Goal: Task Accomplishment & Management: Complete application form

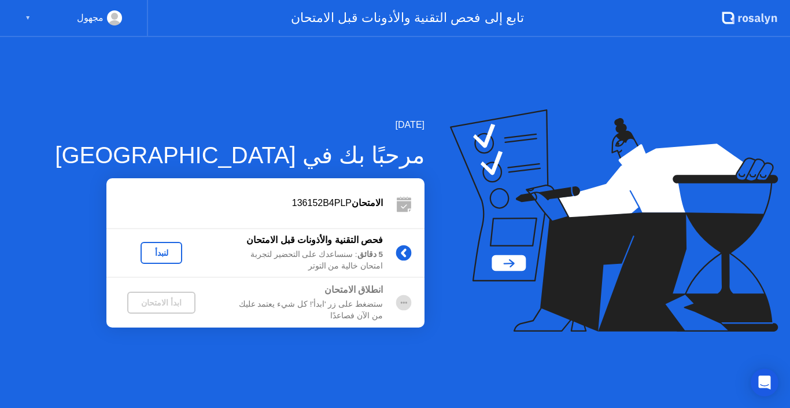
click at [161, 254] on div "لنبدأ" at bounding box center [161, 252] width 32 height 9
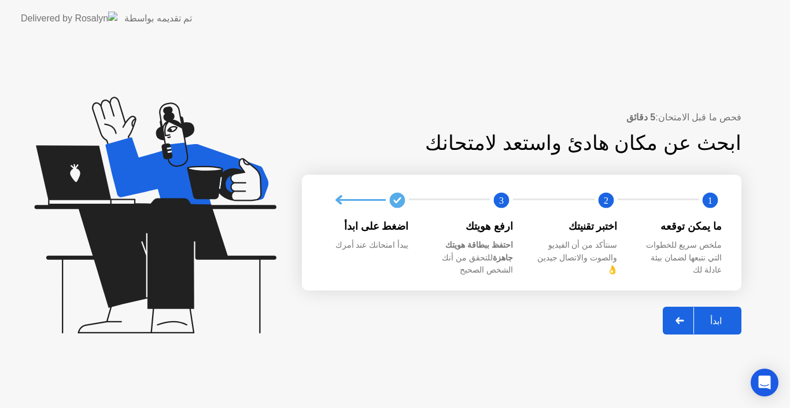
click at [703, 322] on button "ابدأ" at bounding box center [702, 320] width 79 height 28
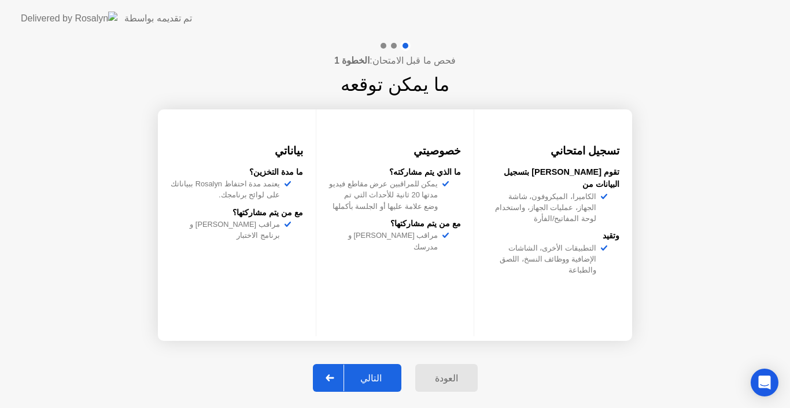
click at [385, 369] on button "التالي" at bounding box center [357, 378] width 88 height 28
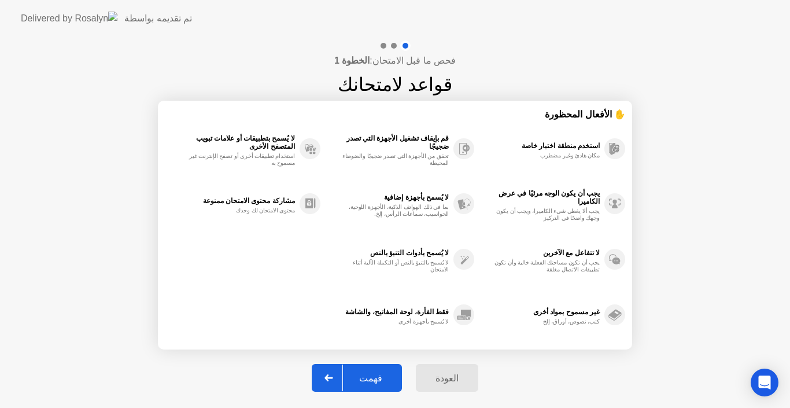
click at [374, 380] on div "فهمت" at bounding box center [371, 377] width 56 height 11
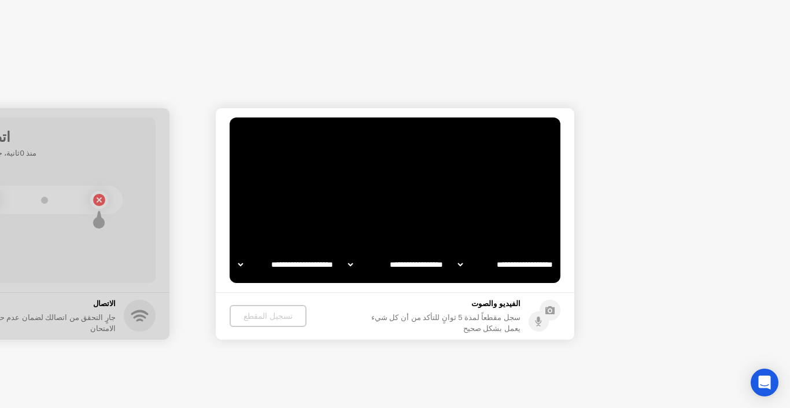
select select "**********"
select select "*******"
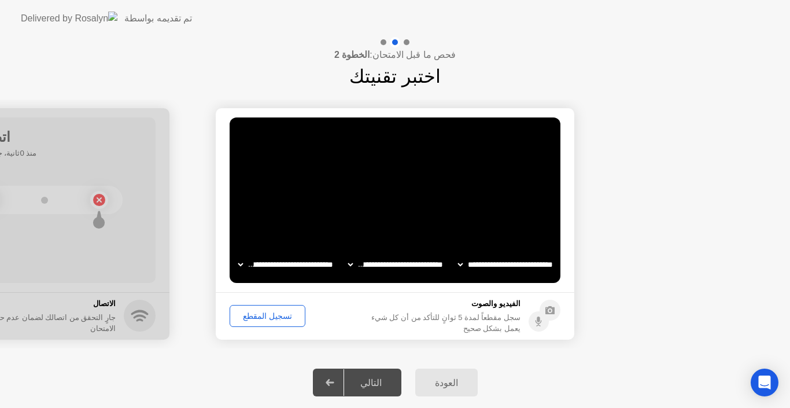
click at [374, 379] on div "التالي" at bounding box center [371, 382] width 54 height 11
click at [272, 312] on div "تسجيل المقطع" at bounding box center [268, 315] width 68 height 9
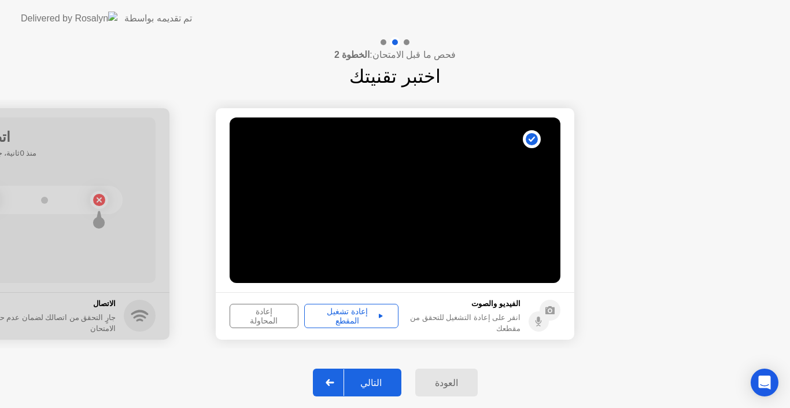
click at [361, 316] on div "إعادة تشغيل المقطع" at bounding box center [351, 315] width 86 height 19
click at [280, 315] on div "إعادة المحاولة" at bounding box center [264, 315] width 61 height 19
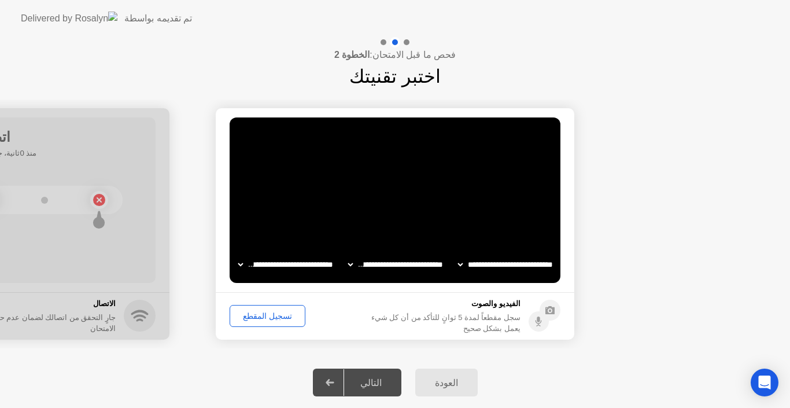
click at [280, 315] on div "تسجيل المقطع" at bounding box center [268, 315] width 68 height 9
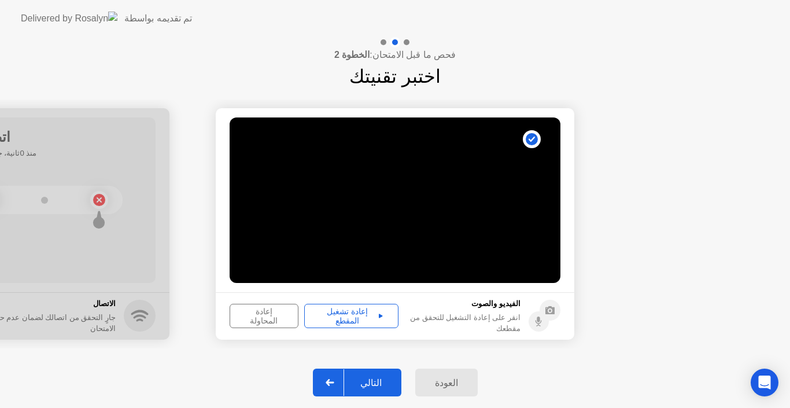
click at [255, 317] on div "إعادة المحاولة" at bounding box center [264, 315] width 61 height 19
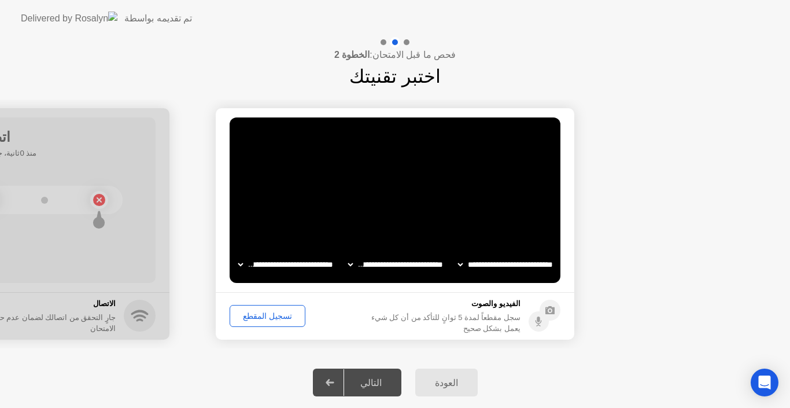
click at [255, 317] on div "تسجيل المقطع" at bounding box center [268, 315] width 68 height 9
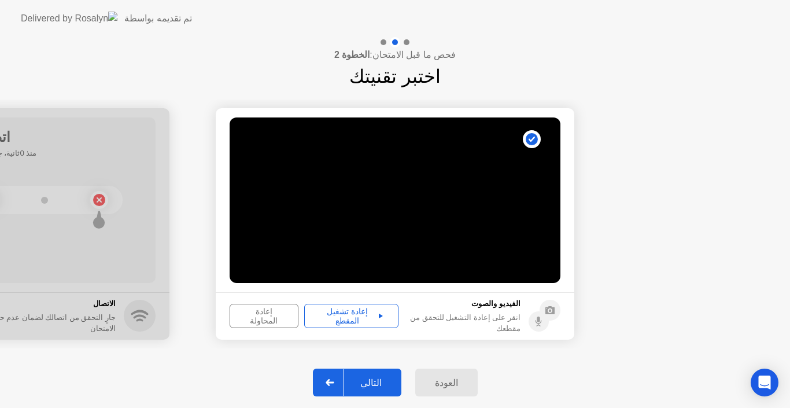
click at [261, 322] on button "إعادة المحاولة" at bounding box center [264, 316] width 69 height 24
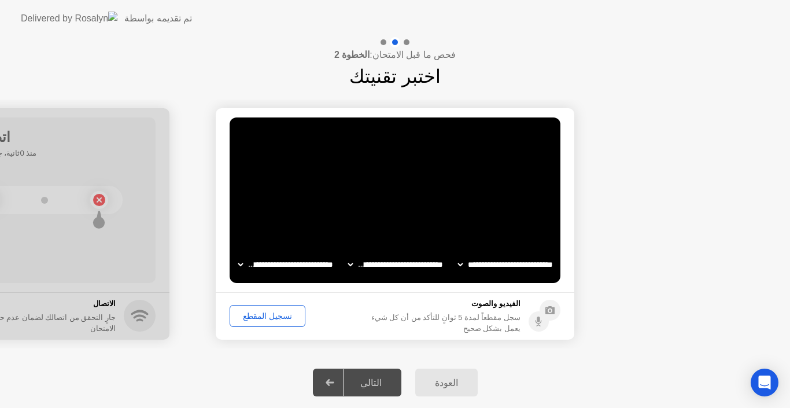
click at [263, 316] on div "تسجيل المقطع" at bounding box center [268, 315] width 68 height 9
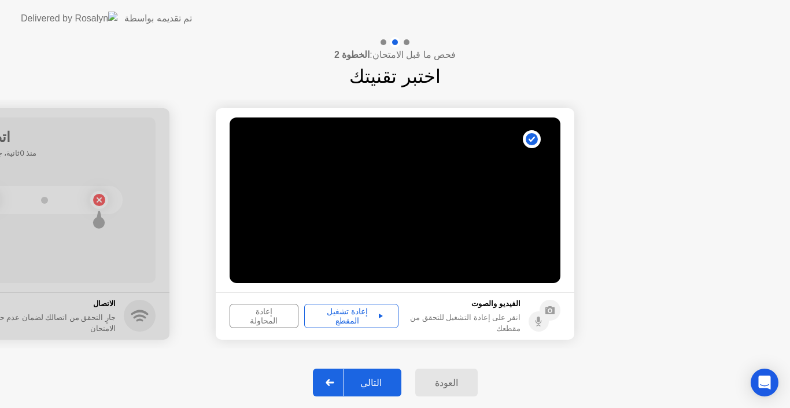
click at [342, 316] on div "إعادة تشغيل المقطع" at bounding box center [351, 315] width 86 height 19
click at [334, 382] on icon at bounding box center [330, 382] width 8 height 7
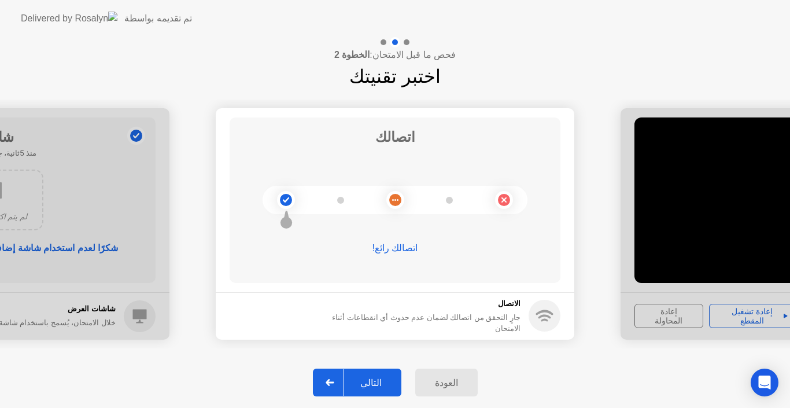
click at [331, 384] on icon at bounding box center [330, 382] width 9 height 7
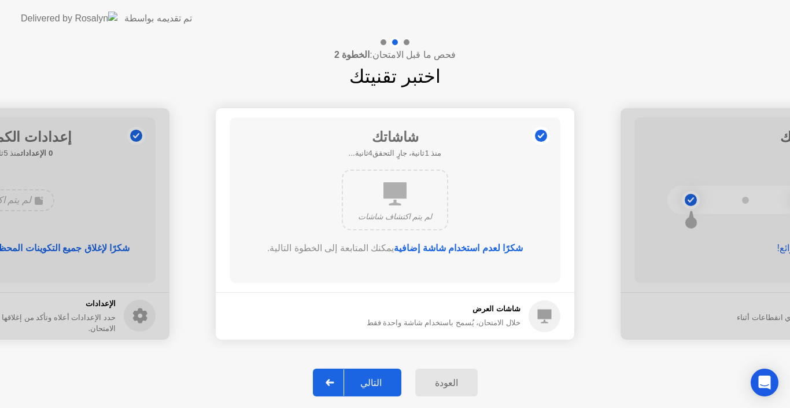
click at [326, 382] on div at bounding box center [330, 382] width 28 height 27
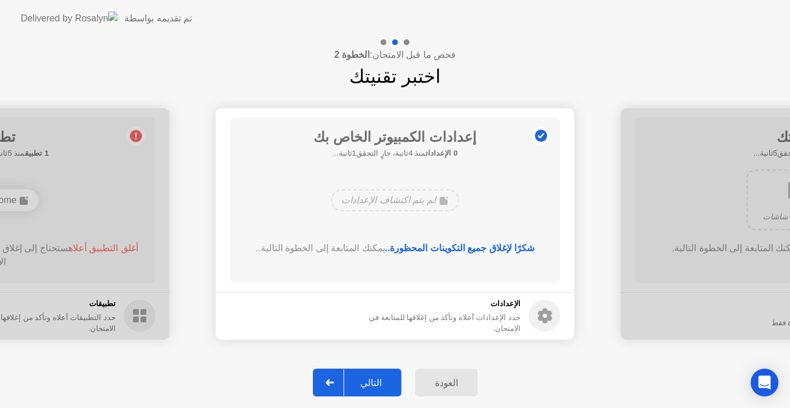
click at [321, 379] on div at bounding box center [330, 382] width 28 height 27
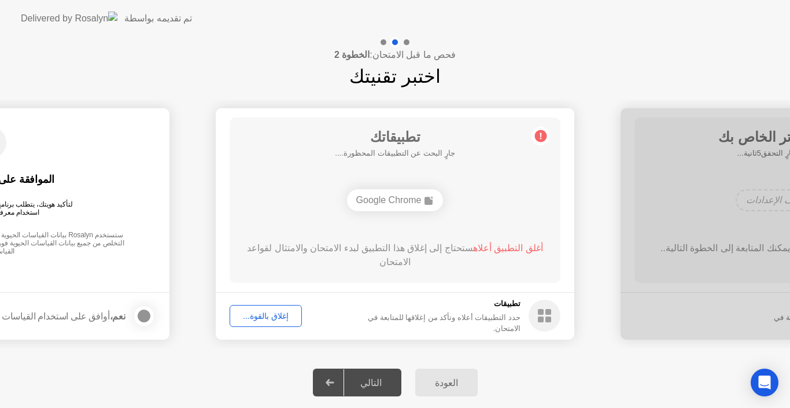
click at [280, 322] on button "إغلاق بالقوة..." at bounding box center [266, 316] width 72 height 22
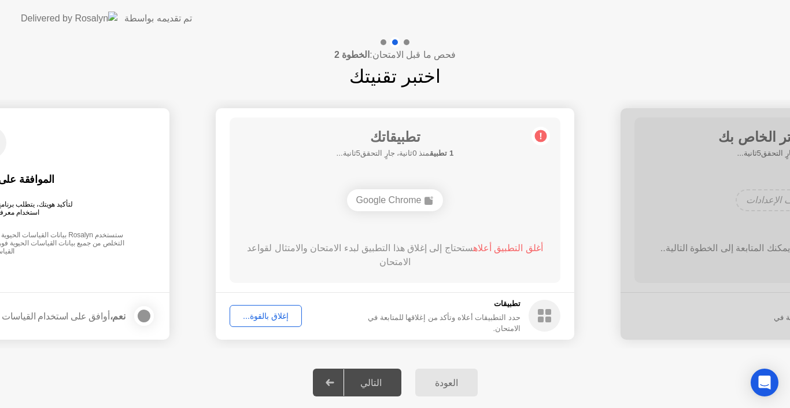
click at [334, 383] on icon at bounding box center [330, 382] width 8 height 7
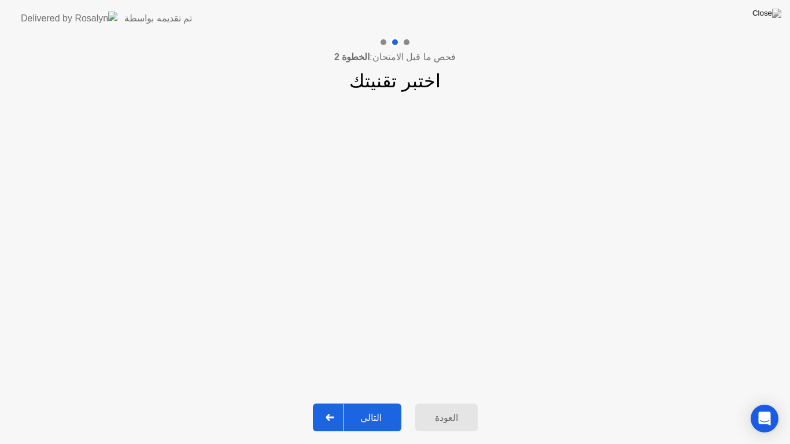
click at [334, 407] on icon at bounding box center [330, 417] width 9 height 7
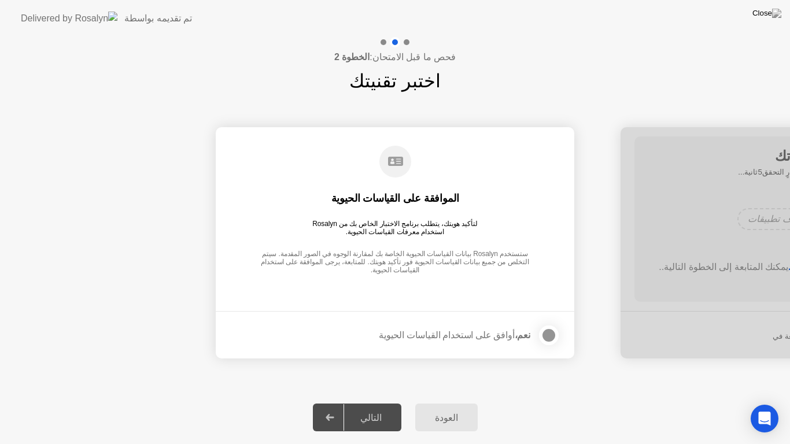
click at [335, 407] on div at bounding box center [330, 417] width 28 height 27
click at [542, 336] on div at bounding box center [549, 335] width 14 height 14
click at [342, 407] on div at bounding box center [330, 417] width 28 height 27
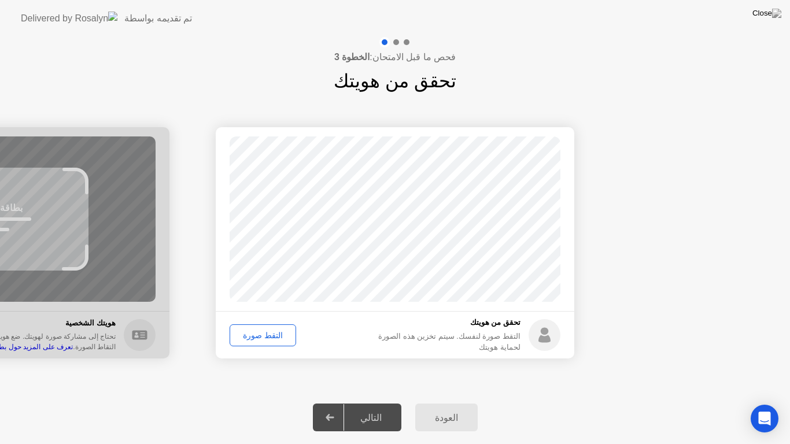
click at [256, 340] on div "التقط صورة" at bounding box center [263, 335] width 58 height 9
click at [333, 407] on icon at bounding box center [330, 417] width 9 height 7
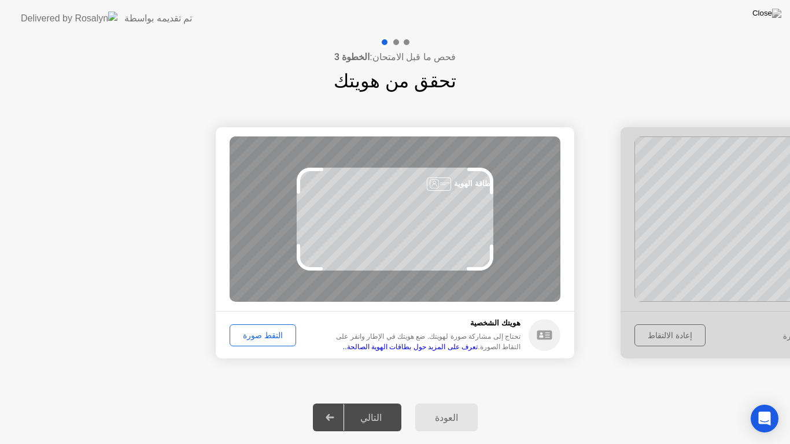
click at [253, 343] on button "التقط صورة" at bounding box center [263, 335] width 66 height 22
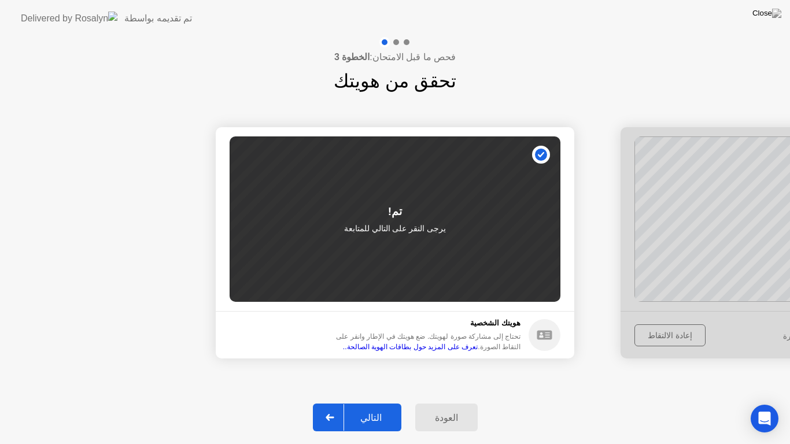
click at [332, 407] on div at bounding box center [330, 417] width 28 height 27
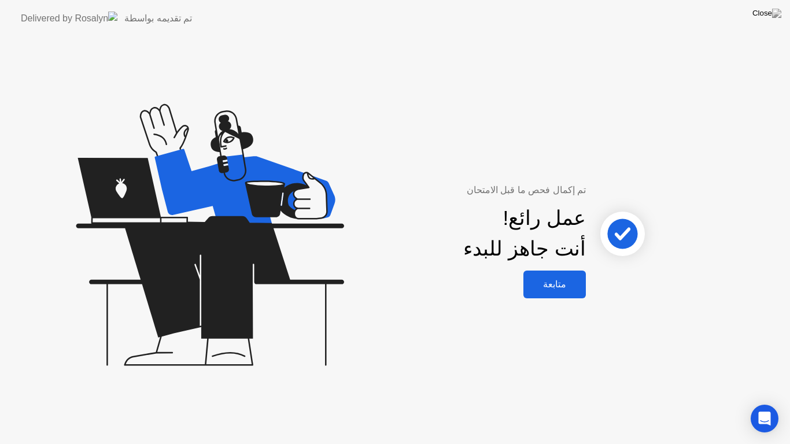
click at [564, 285] on div "متابعة" at bounding box center [555, 284] width 56 height 11
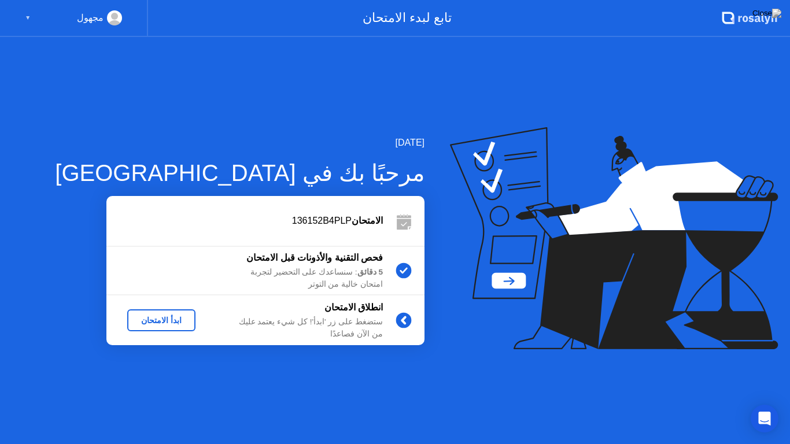
click at [139, 318] on div "ابدأ الامتحان" at bounding box center [161, 320] width 59 height 9
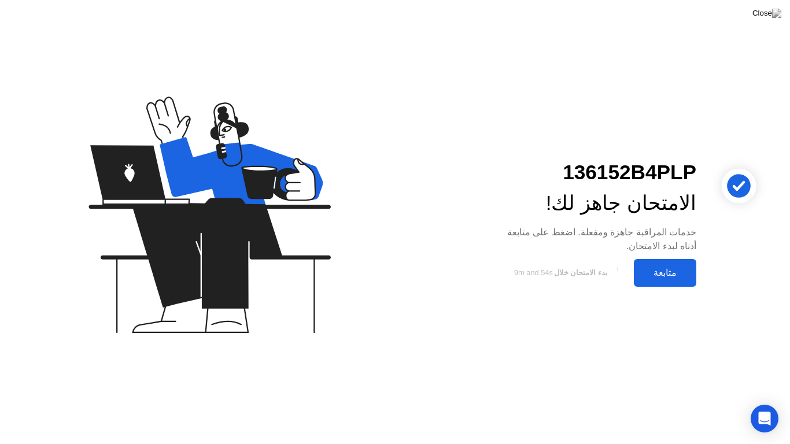
click at [652, 269] on div "متابعة" at bounding box center [665, 272] width 56 height 11
